Goal: Task Accomplishment & Management: Manage account settings

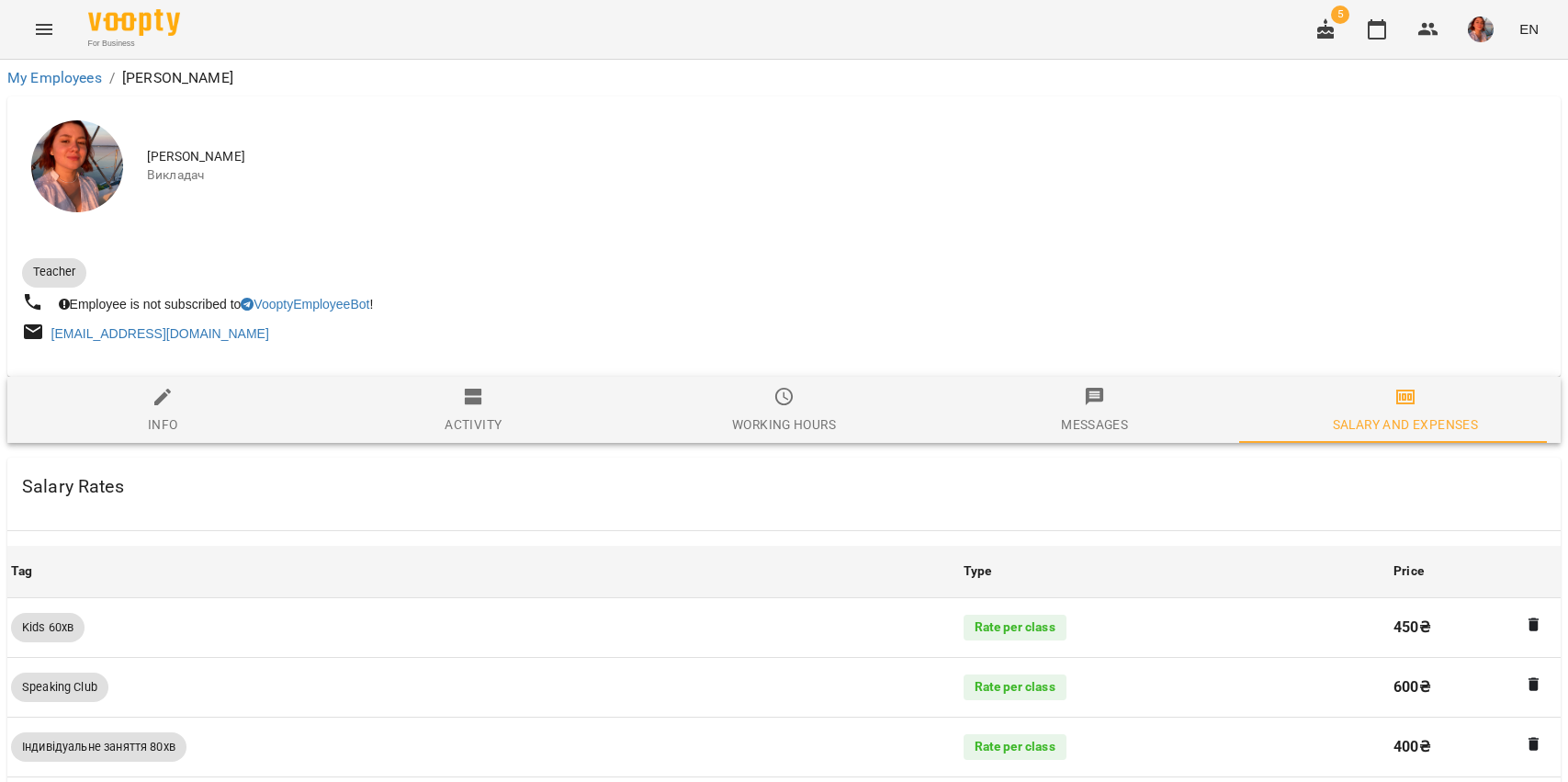
scroll to position [1615, 0]
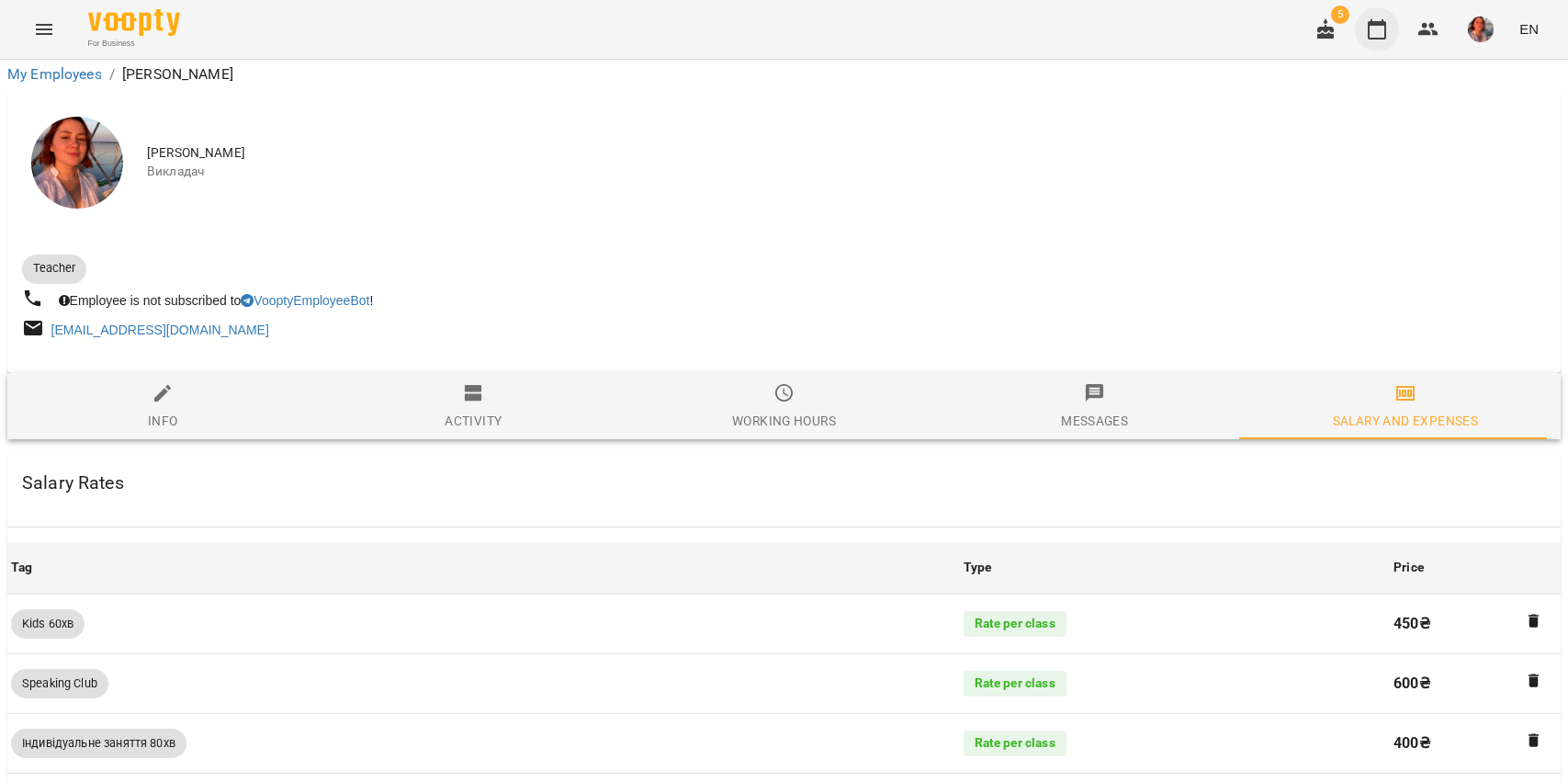
click at [1381, 24] on icon "button" at bounding box center [1377, 29] width 18 height 20
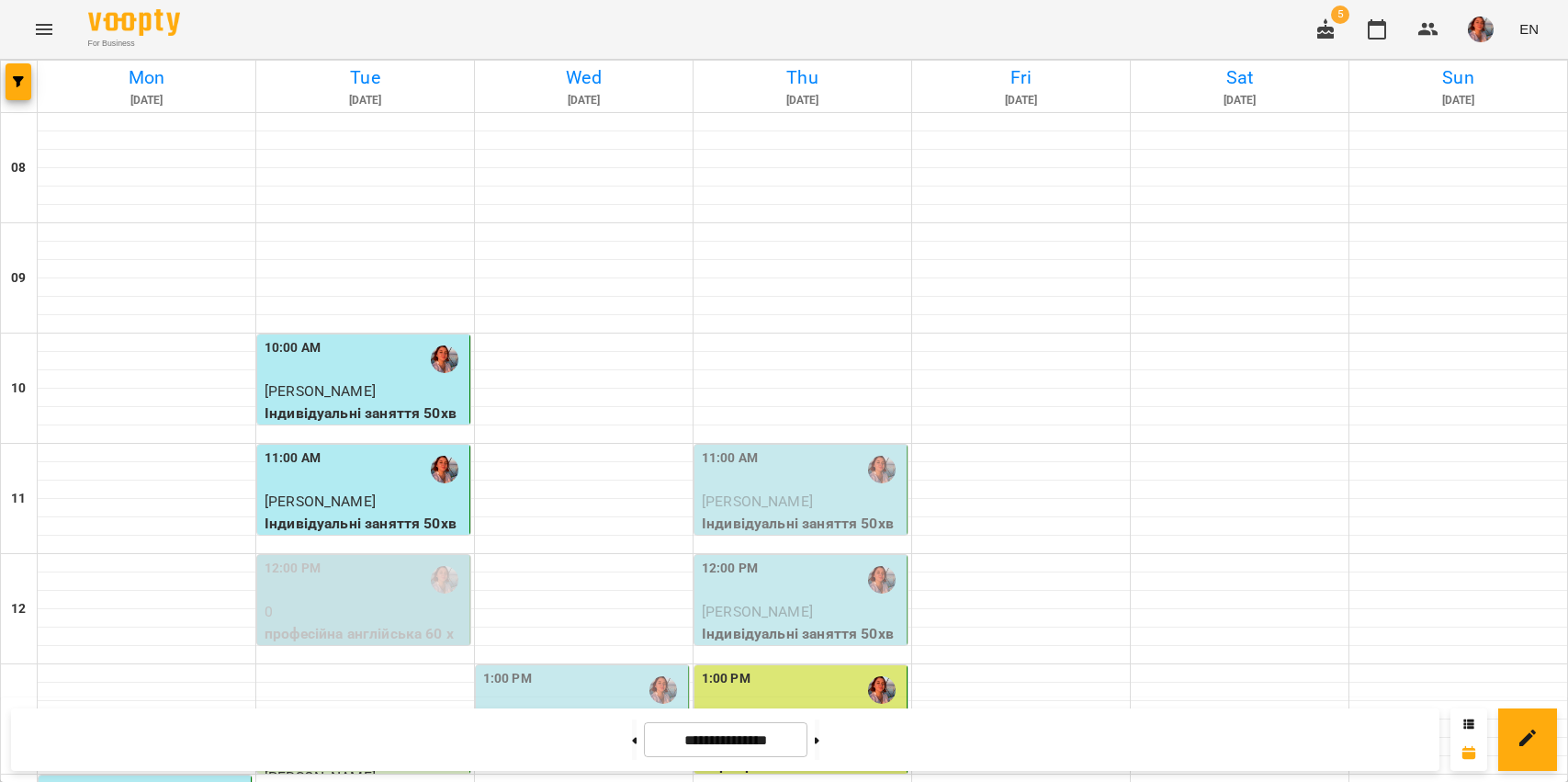
scroll to position [264, 0]
click at [638, 711] on p "[PERSON_NAME]" at bounding box center [583, 721] width 201 height 22
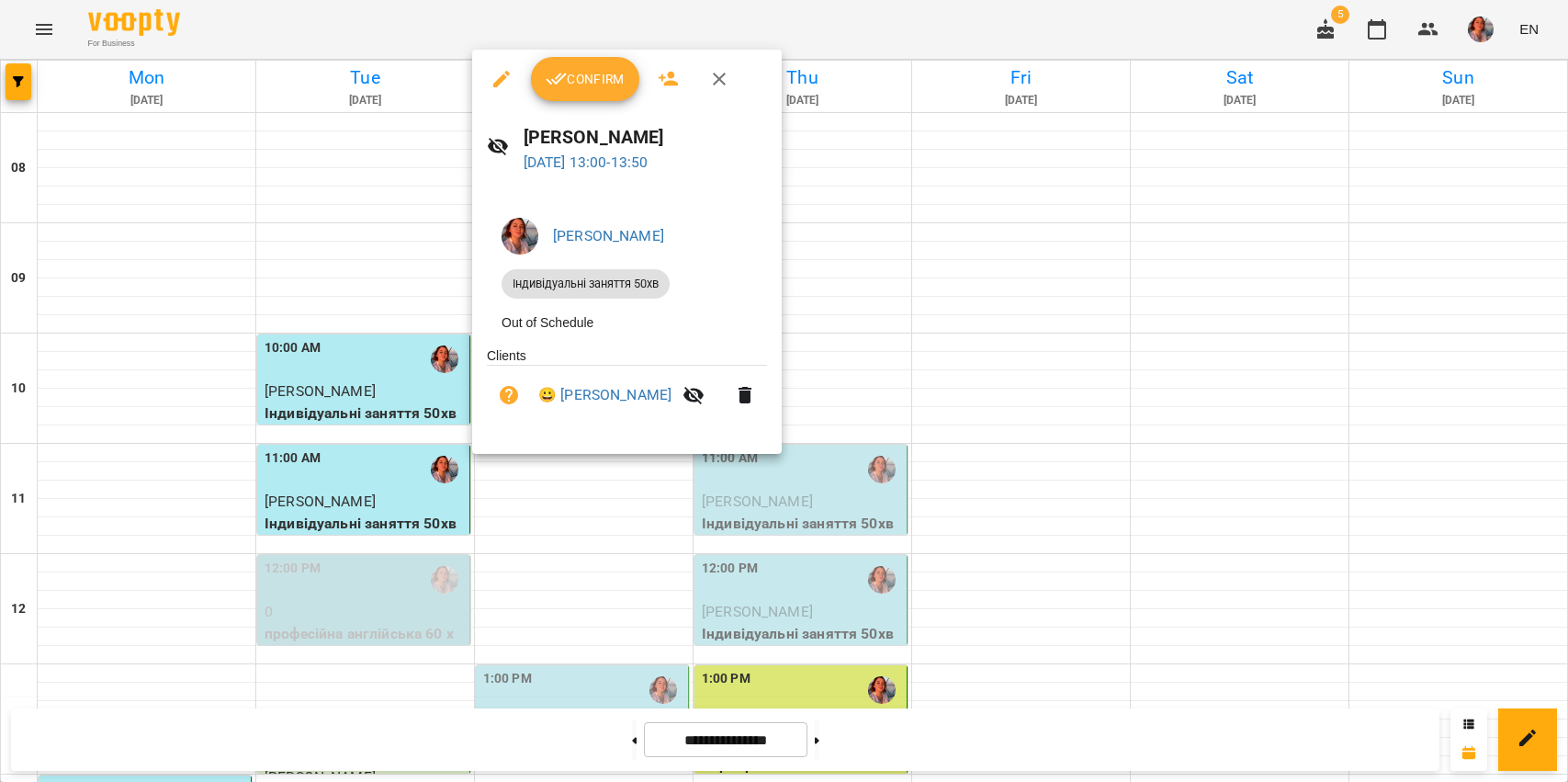
click at [507, 68] on icon "button" at bounding box center [502, 79] width 22 height 22
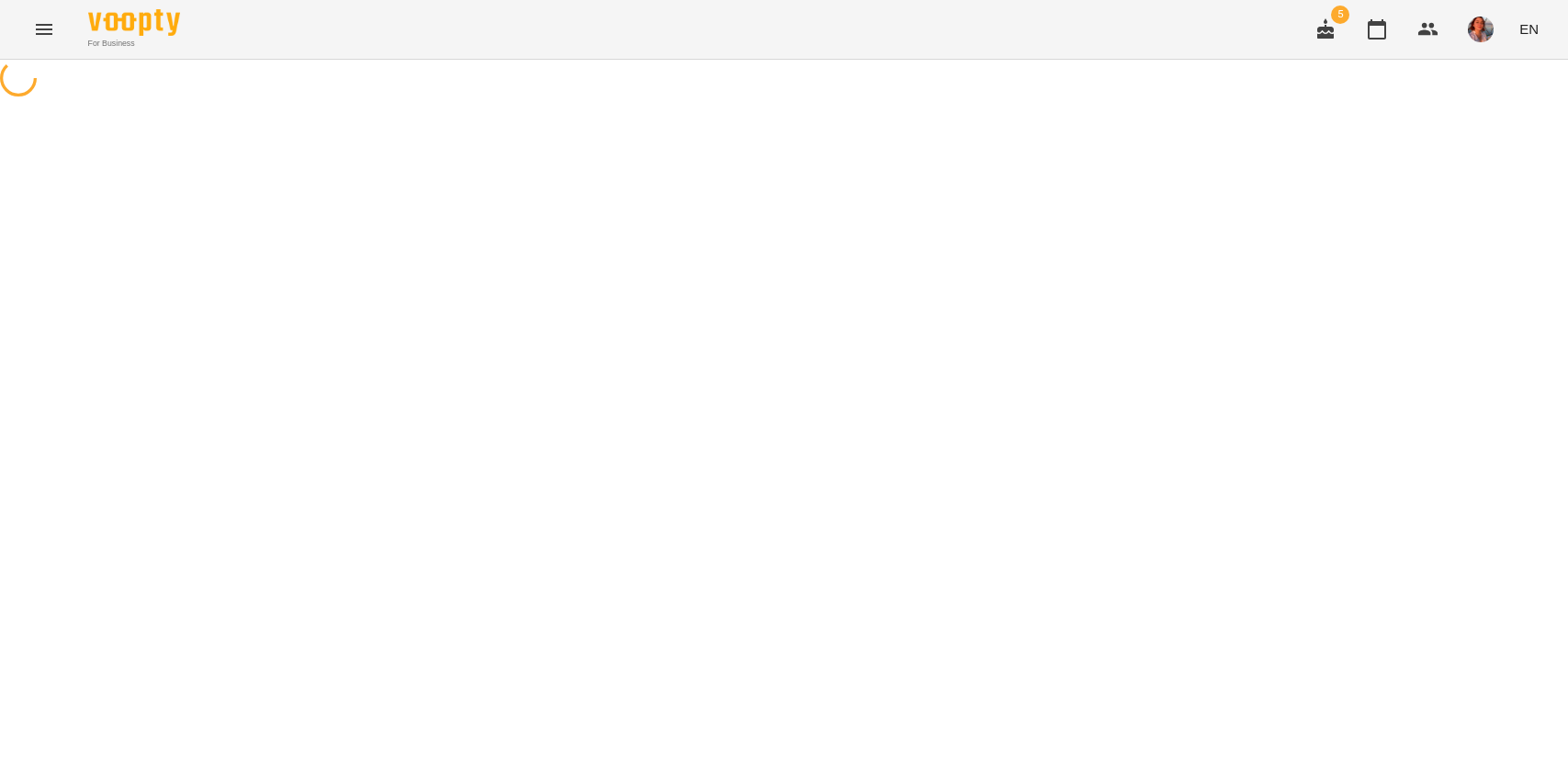
select select "**********"
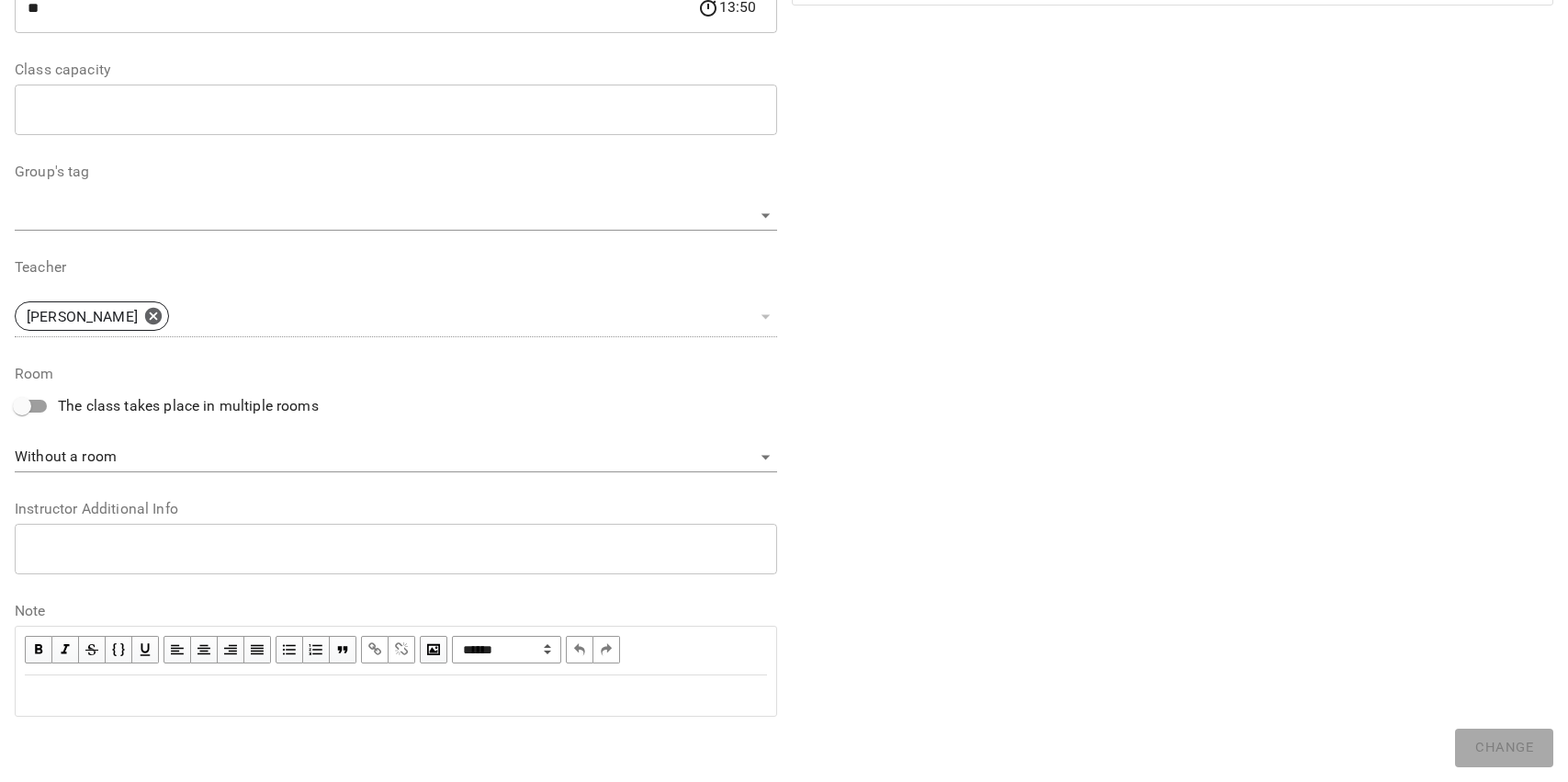
click at [546, 698] on div "Edit text" at bounding box center [396, 695] width 742 height 22
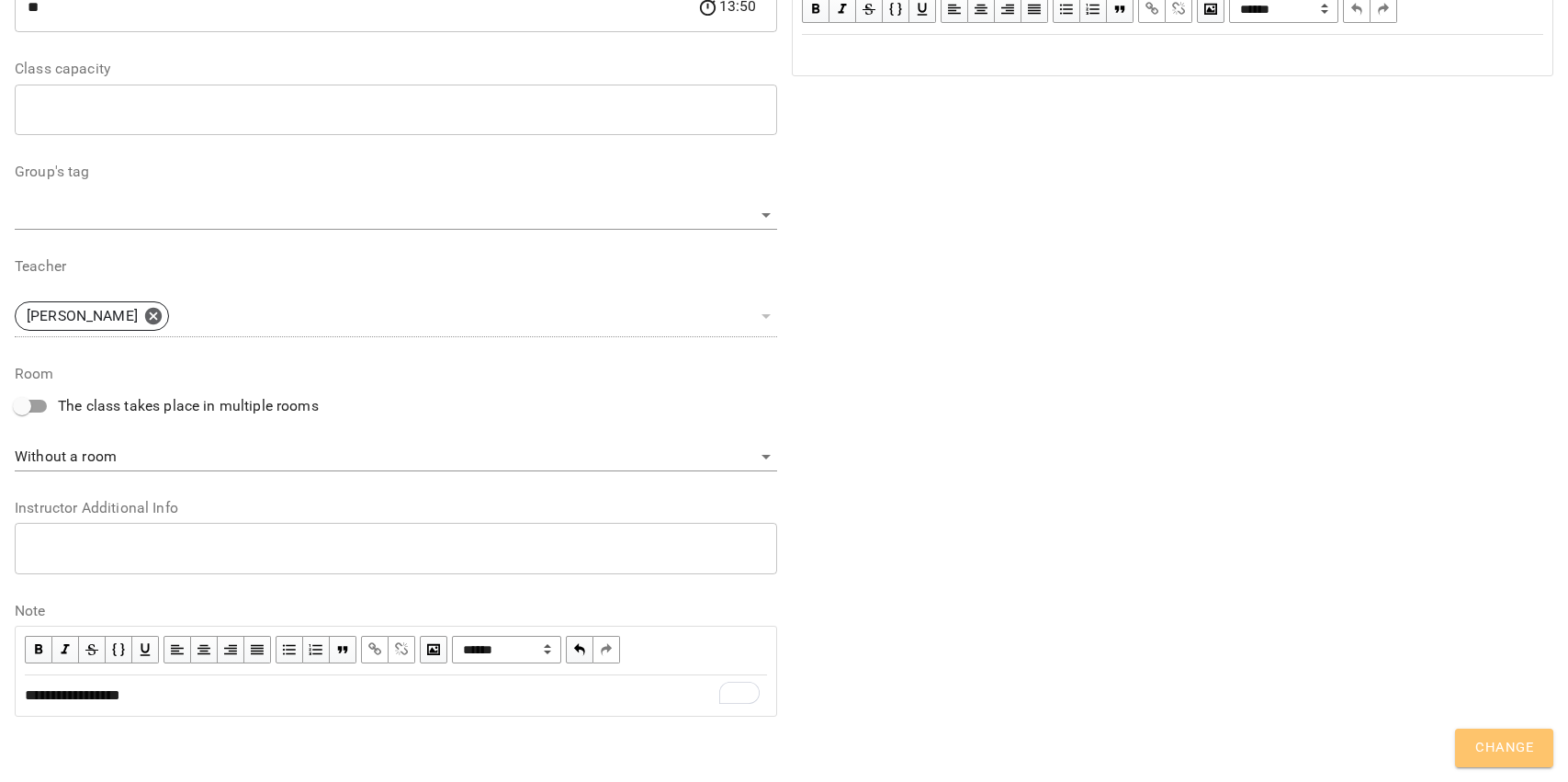
click at [1528, 737] on span "Change" at bounding box center [1504, 747] width 58 height 24
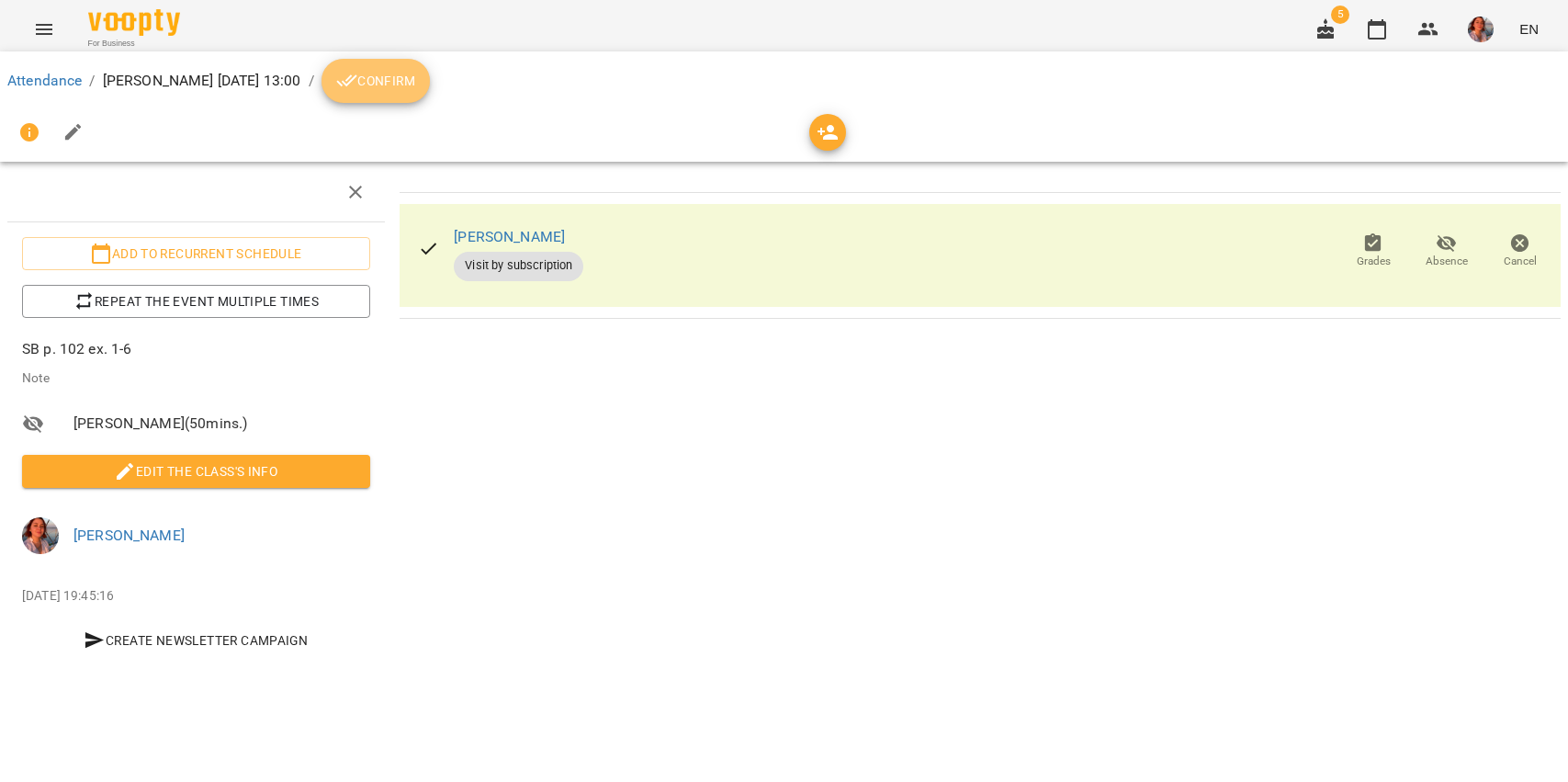
click at [415, 73] on span "Confirm" at bounding box center [376, 81] width 79 height 22
